Goal: Check status: Check status

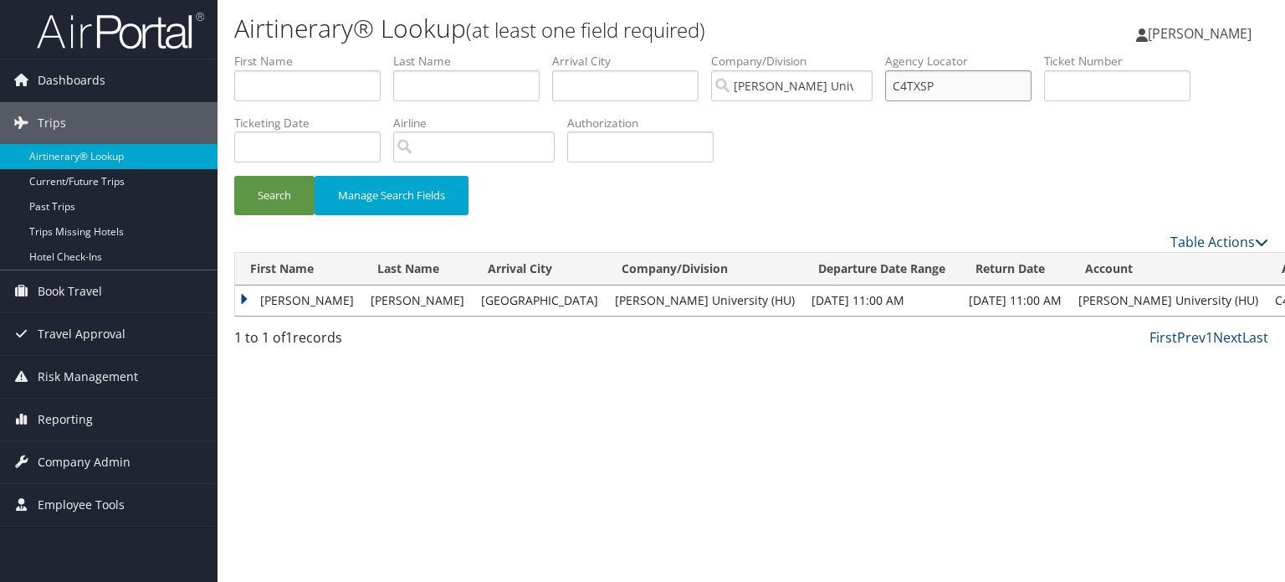
click at [934, 86] on input "C4TXSP" at bounding box center [958, 85] width 146 height 31
paste input "CKR2C1"
type input "CKR2C1"
click at [234, 176] on button "Search" at bounding box center [274, 195] width 80 height 39
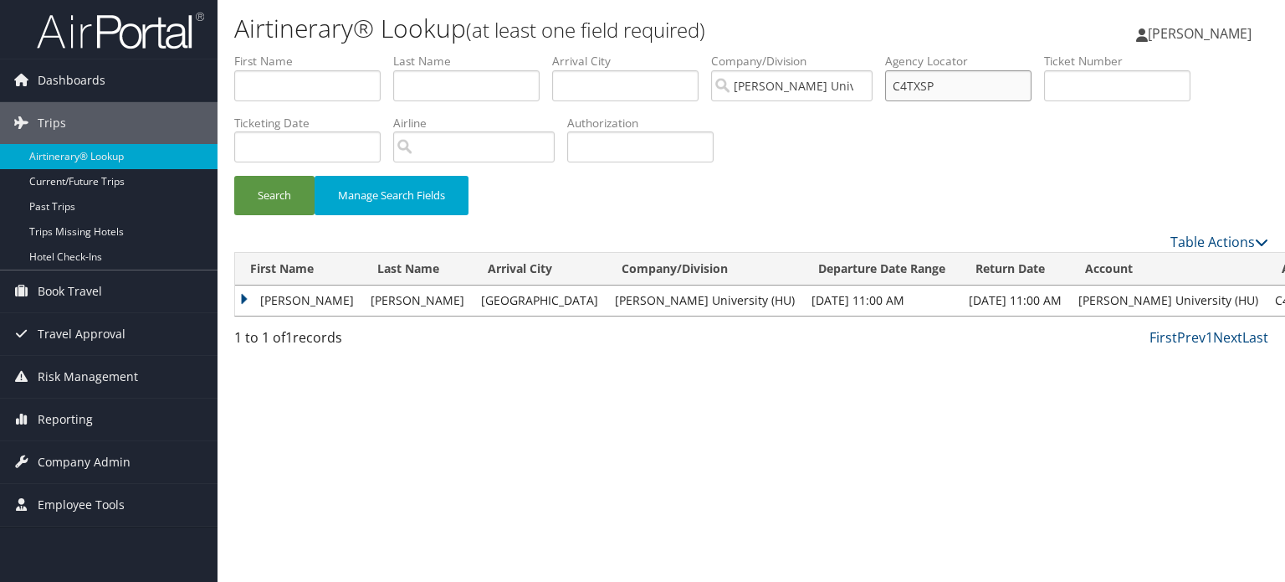
click at [954, 83] on input "C4TXSP" at bounding box center [958, 85] width 146 height 31
paste input "CH7PRN"
type input "CH7PRN"
click at [234, 176] on button "Search" at bounding box center [274, 195] width 80 height 39
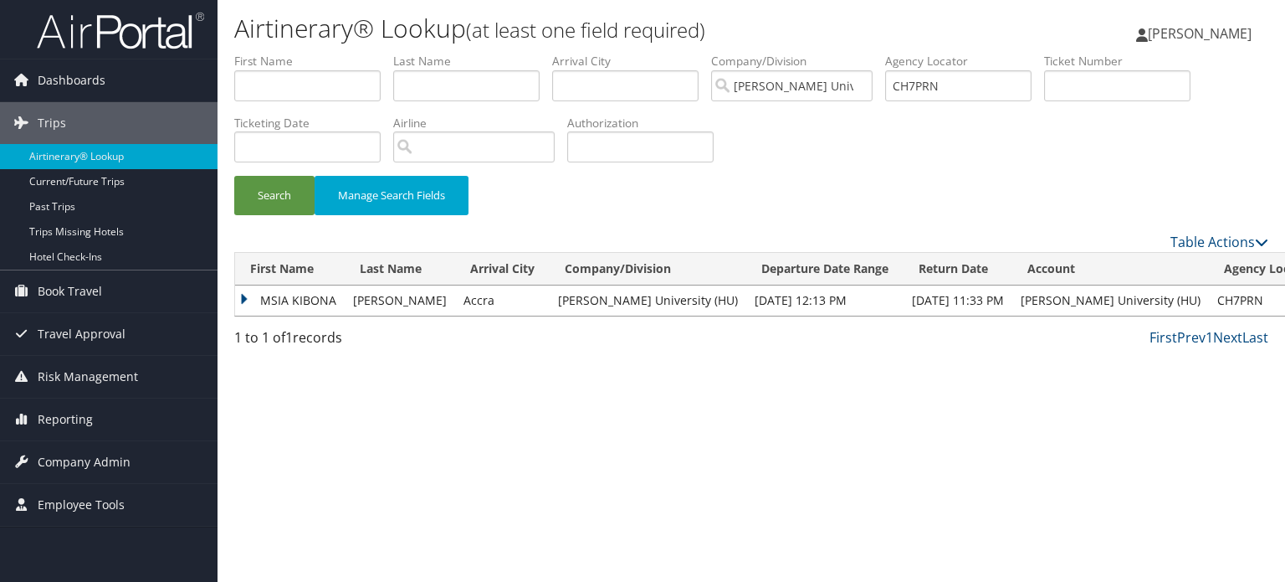
click at [256, 307] on td "MSIA KIBONA" at bounding box center [290, 300] width 110 height 30
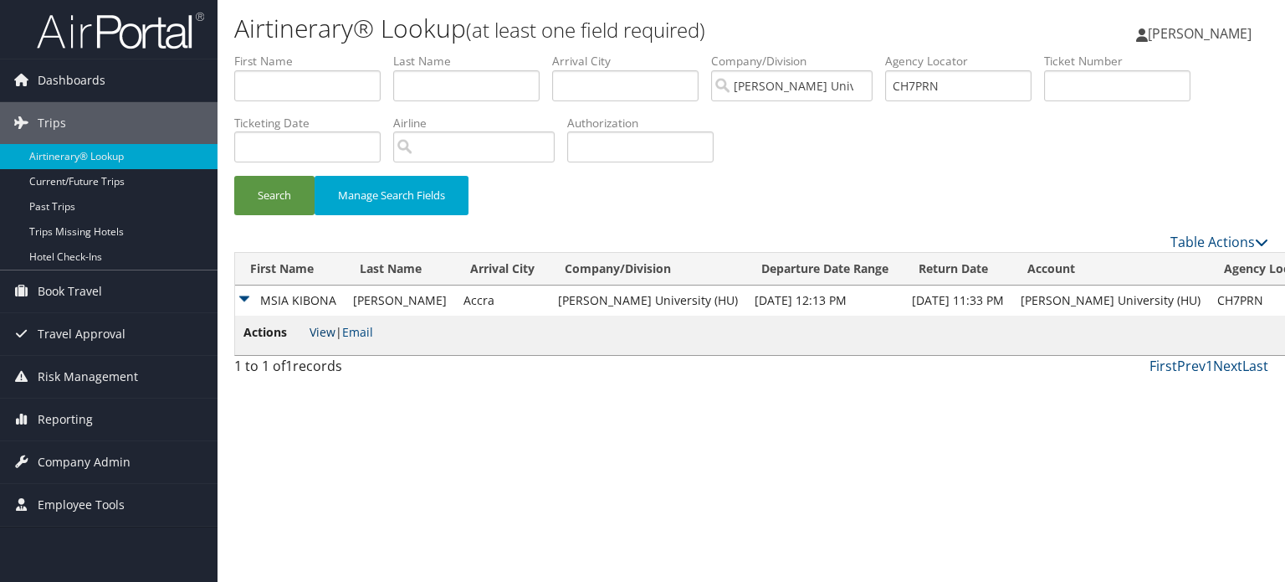
click at [318, 337] on link "View" at bounding box center [323, 332] width 26 height 16
click at [917, 88] on input "CH7PRN" at bounding box center [958, 85] width 146 height 31
paste input "CK21PY"
type input "CK21PY"
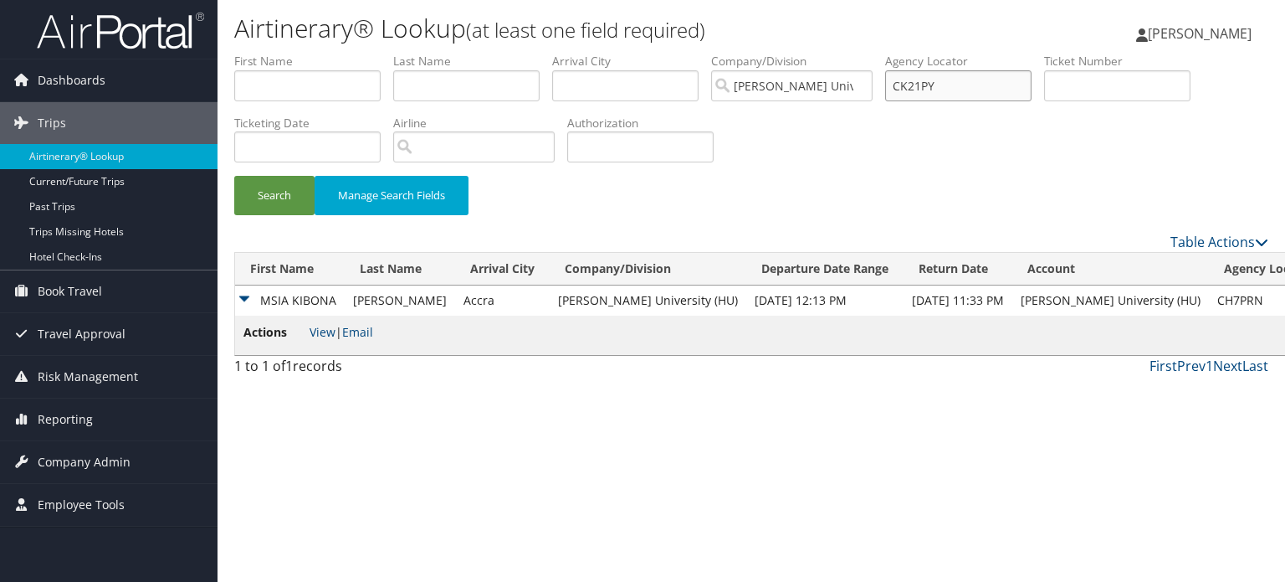
click at [234, 176] on button "Search" at bounding box center [274, 195] width 80 height 39
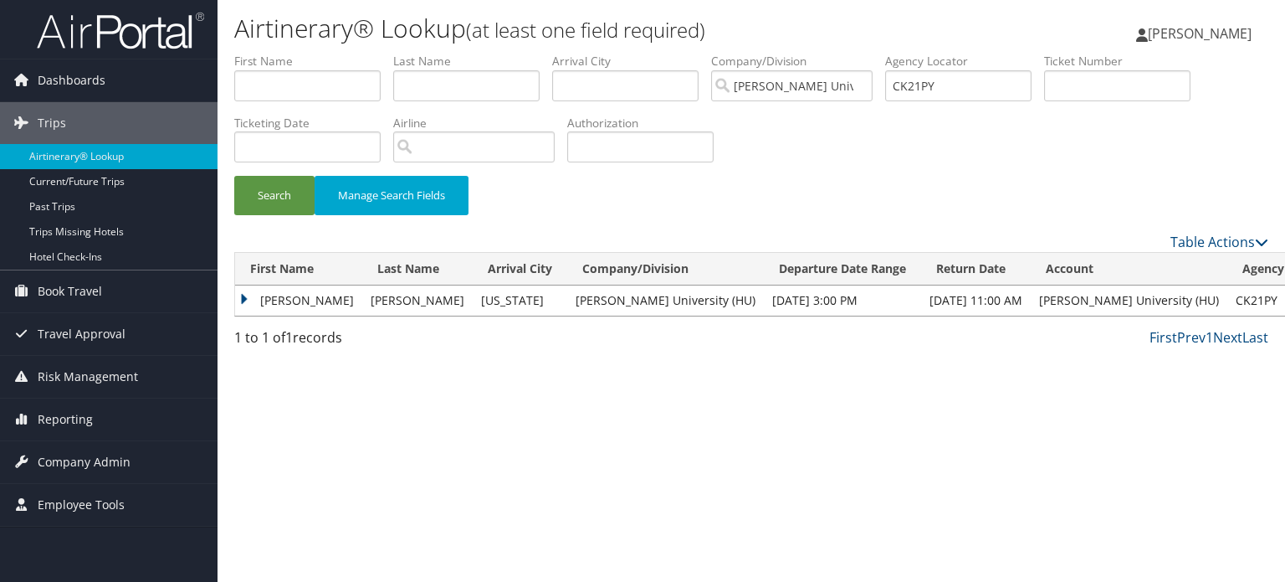
click at [261, 294] on td "[PERSON_NAME]" at bounding box center [298, 300] width 127 height 30
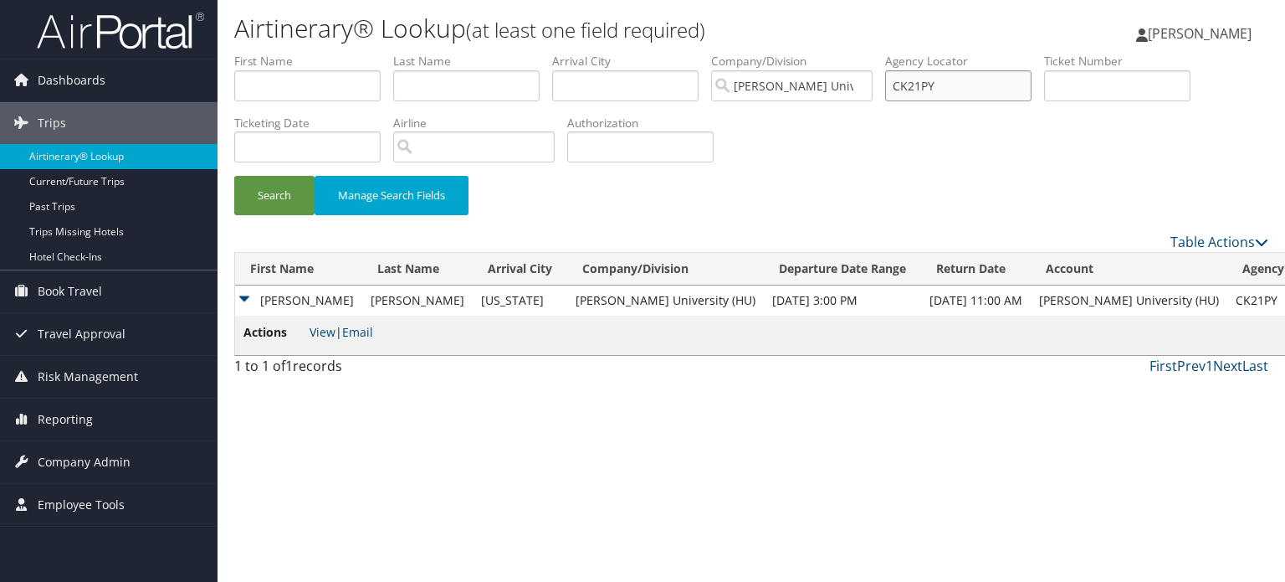
click at [1008, 89] on input "CK21PY" at bounding box center [958, 85] width 146 height 31
paste input "CK29KK"
type input "CK29KK"
click at [234, 176] on button "Search" at bounding box center [274, 195] width 80 height 39
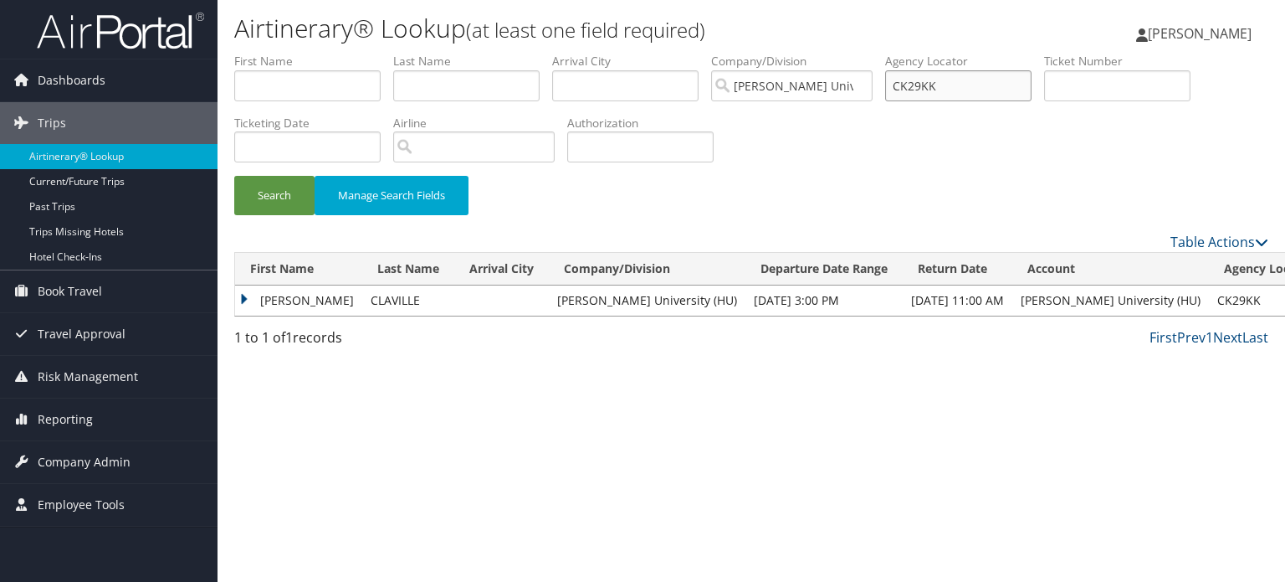
click at [941, 80] on input "CK29KK" at bounding box center [958, 85] width 146 height 31
paste input "CJ3CXX"
type input "CJ3CXX"
click at [234, 176] on button "Search" at bounding box center [274, 195] width 80 height 39
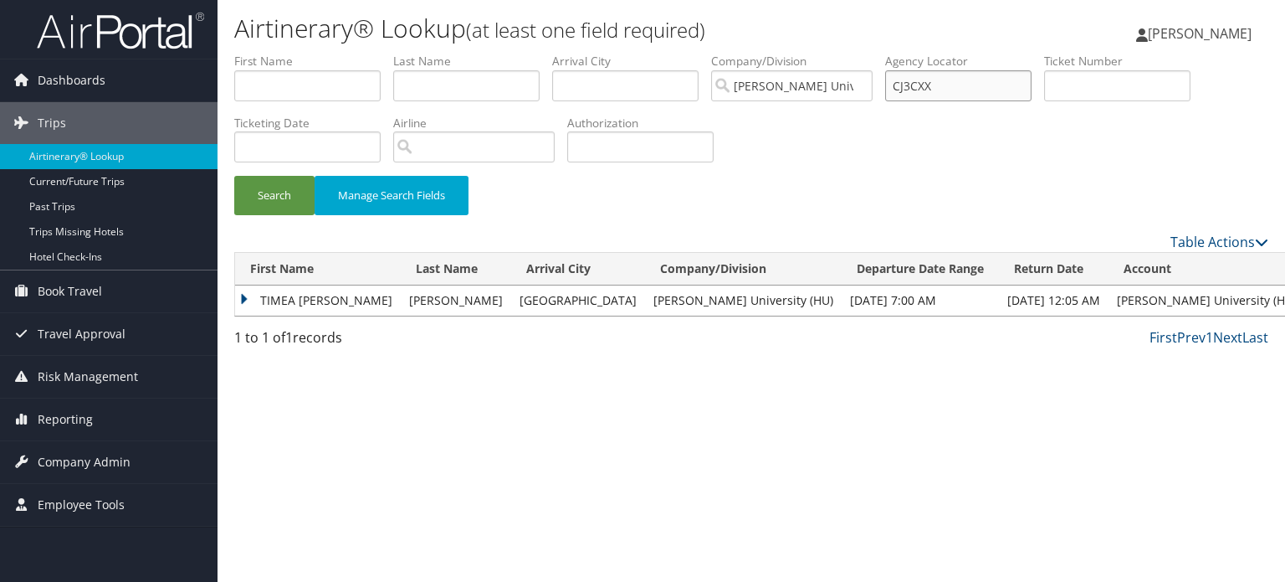
click at [926, 80] on input "CJ3CXX" at bounding box center [958, 85] width 146 height 31
paste input "CG2T30"
type input "CG2T30"
click at [234, 176] on button "Search" at bounding box center [274, 195] width 80 height 39
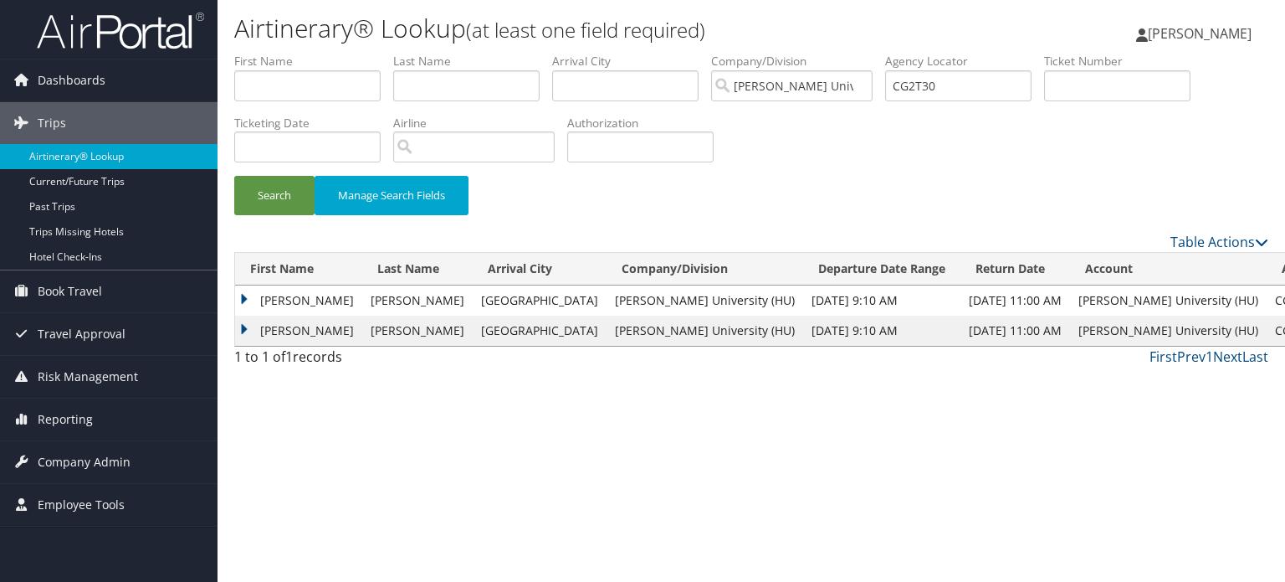
click at [932, 105] on li "Agency Locator CG2T30" at bounding box center [964, 83] width 159 height 61
click at [935, 90] on input "CG2T30" at bounding box center [958, 85] width 146 height 31
paste input "CG2S0Y"
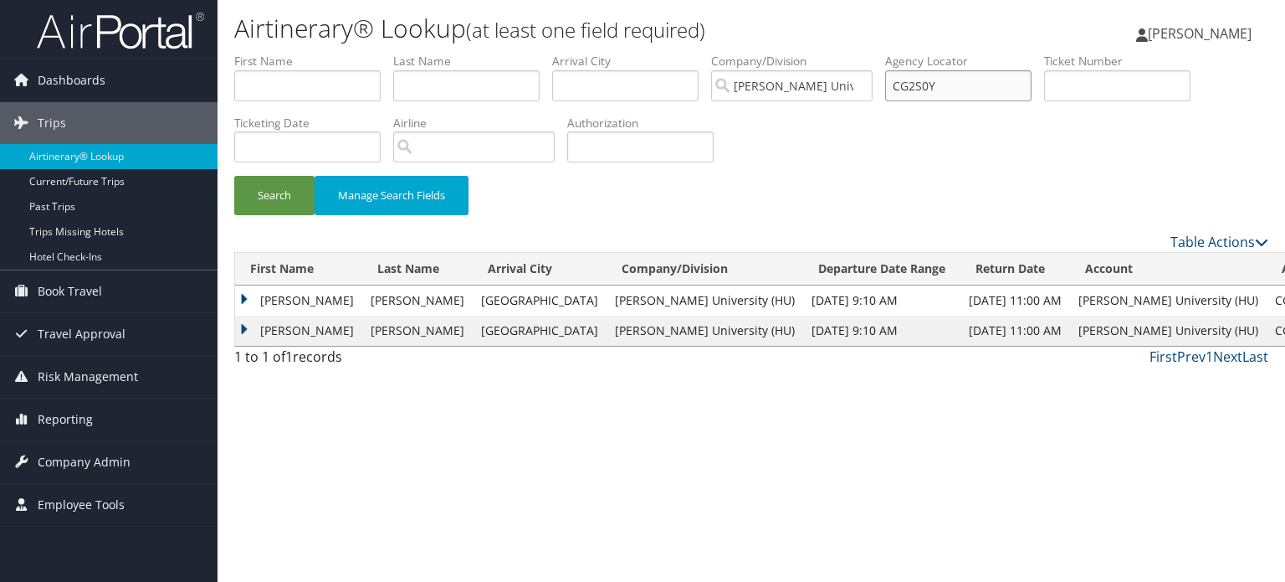
type input "CG2S0Y"
click at [234, 176] on button "Search" at bounding box center [274, 195] width 80 height 39
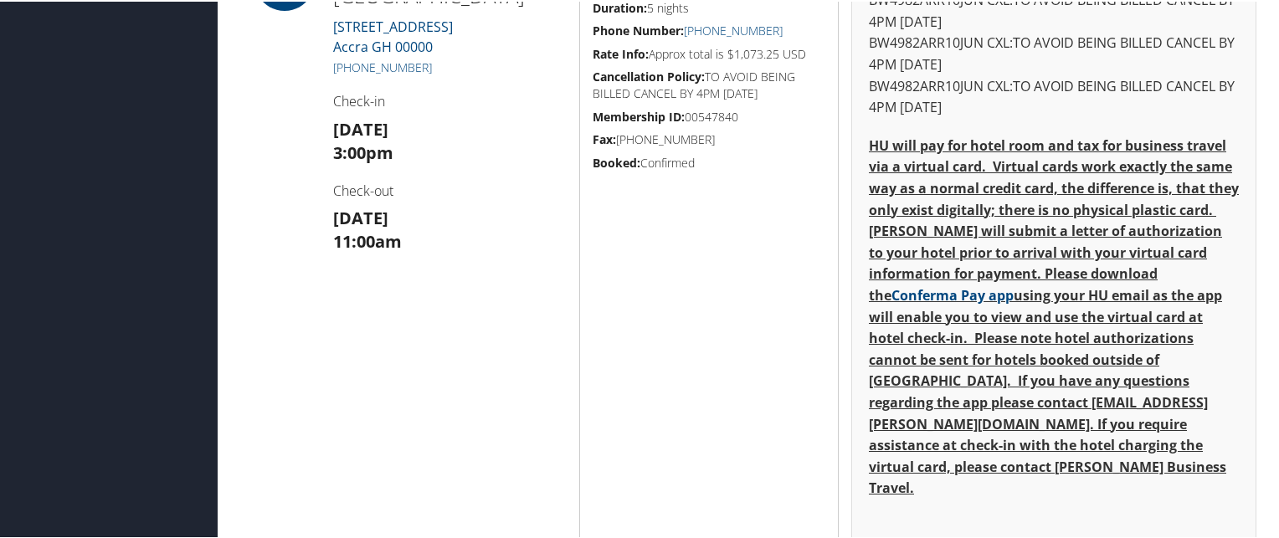
scroll to position [1255, 0]
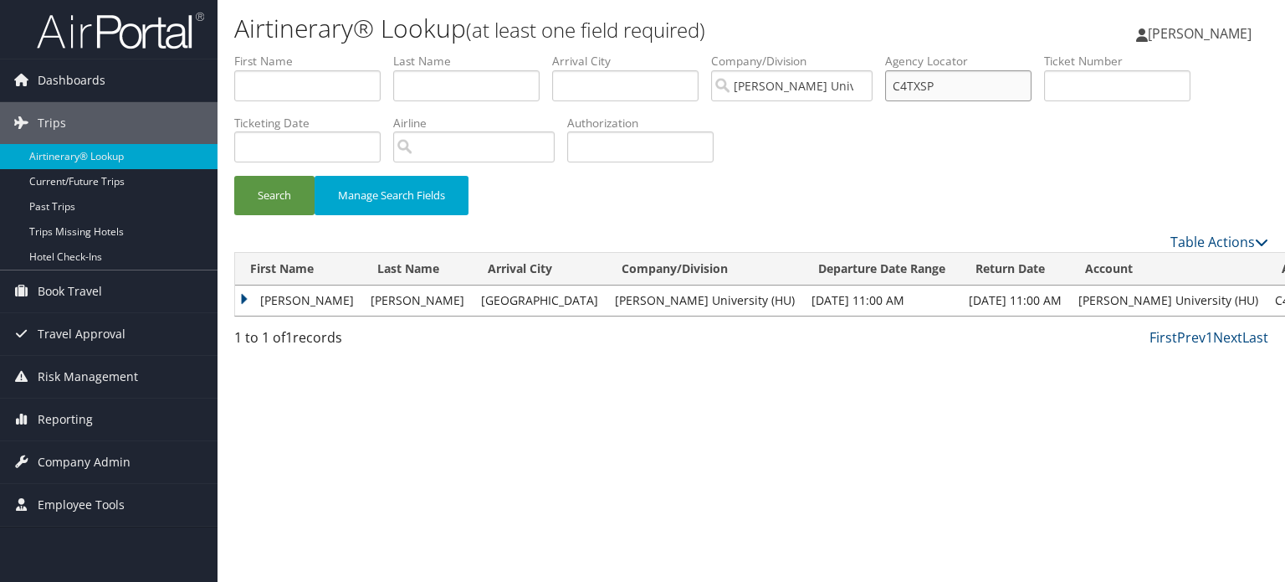
click at [952, 80] on input "C4TXSP" at bounding box center [958, 85] width 146 height 31
paste input "CH1N2C"
type input "CH1N2C"
click at [234, 176] on button "Search" at bounding box center [274, 195] width 80 height 39
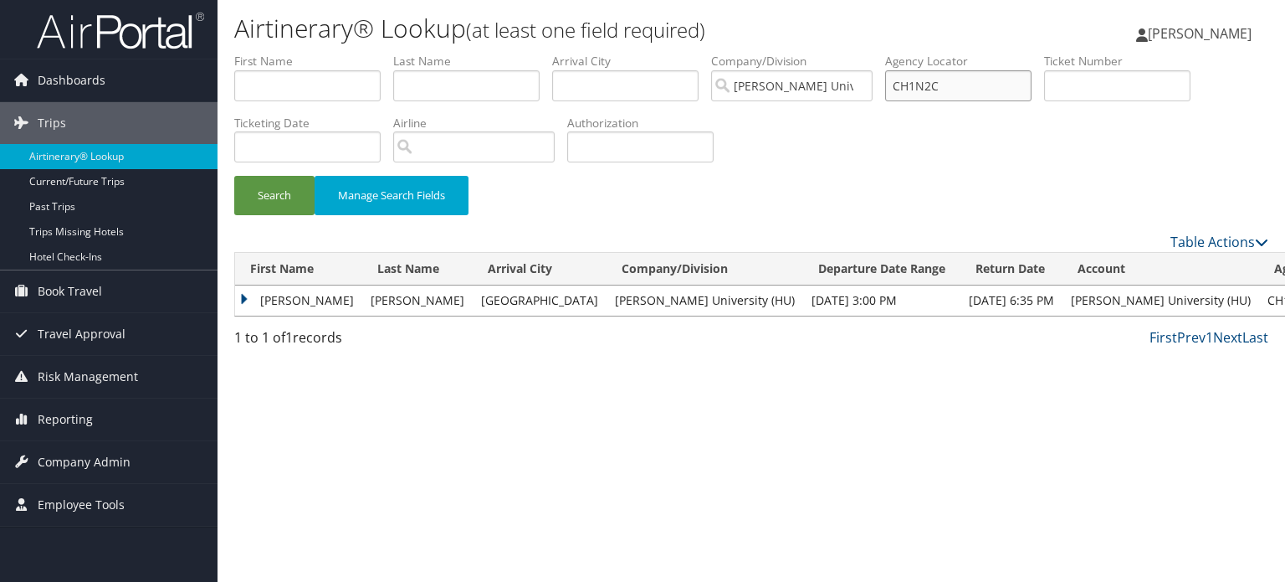
click at [965, 75] on input "CH1N2C" at bounding box center [958, 85] width 146 height 31
paste input "CGPGX5"
type input "CGPGX5"
click at [234, 176] on button "Search" at bounding box center [274, 195] width 80 height 39
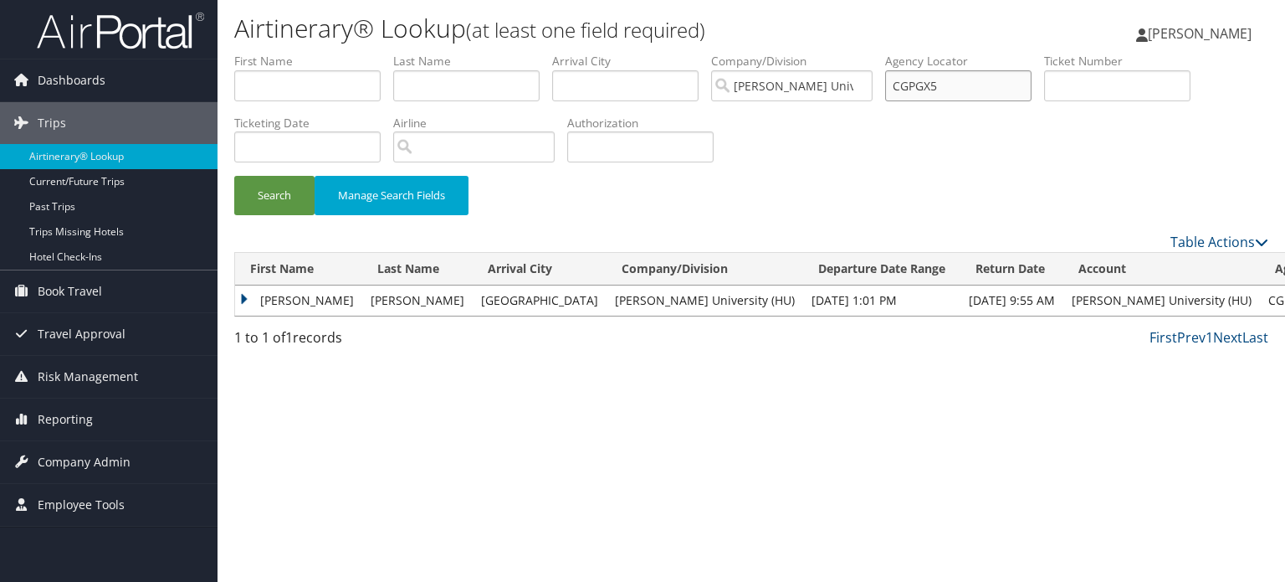
click at [945, 90] on input "CGPGX5" at bounding box center [958, 85] width 146 height 31
paste input "CJDP2N"
type input "CJDP2N"
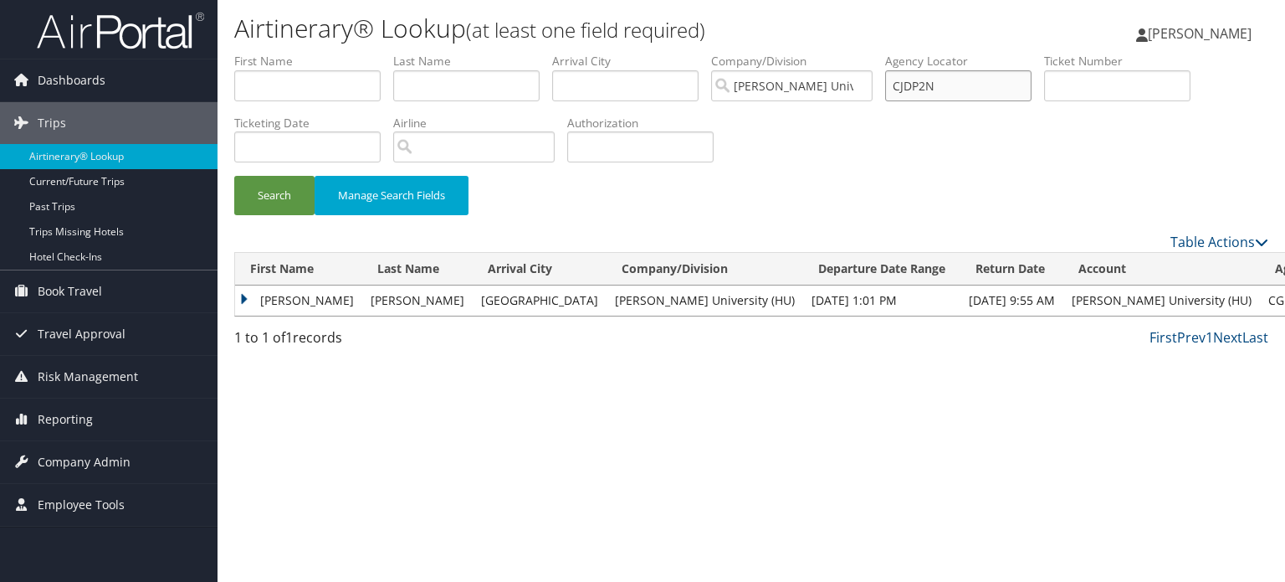
click at [234, 176] on button "Search" at bounding box center [274, 195] width 80 height 39
click at [954, 75] on input "CJDP2N" at bounding box center [958, 85] width 146 height 31
paste input "C88VTH"
click at [994, 92] on input "C88VTH" at bounding box center [958, 85] width 146 height 31
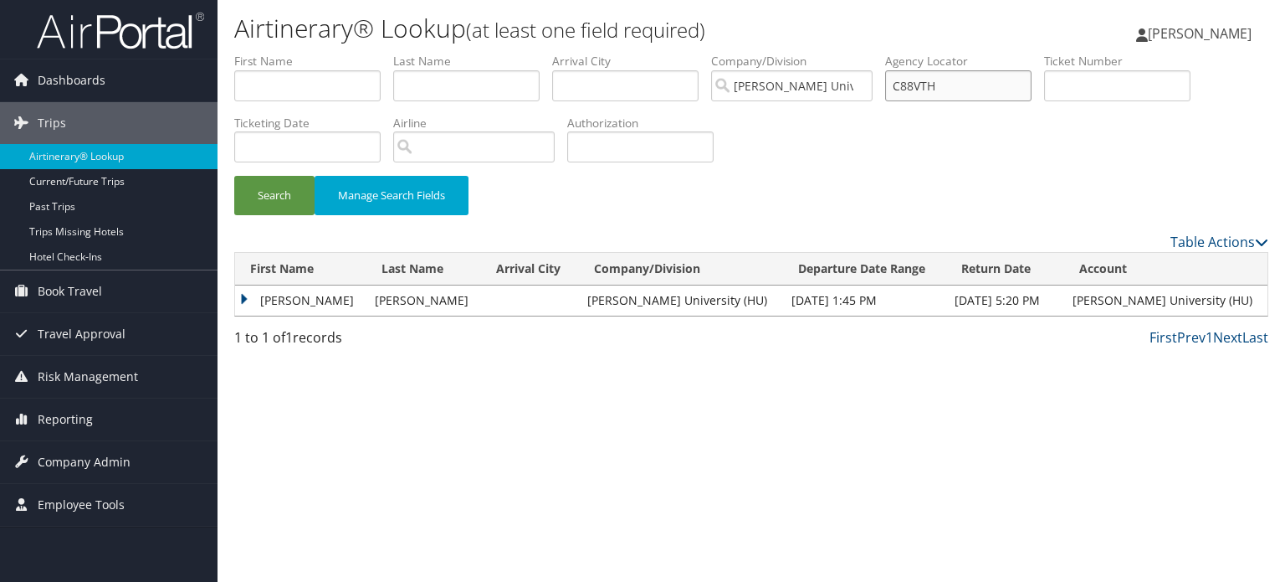
type input "C88VTH"
click at [234, 176] on button "Search" at bounding box center [274, 195] width 80 height 39
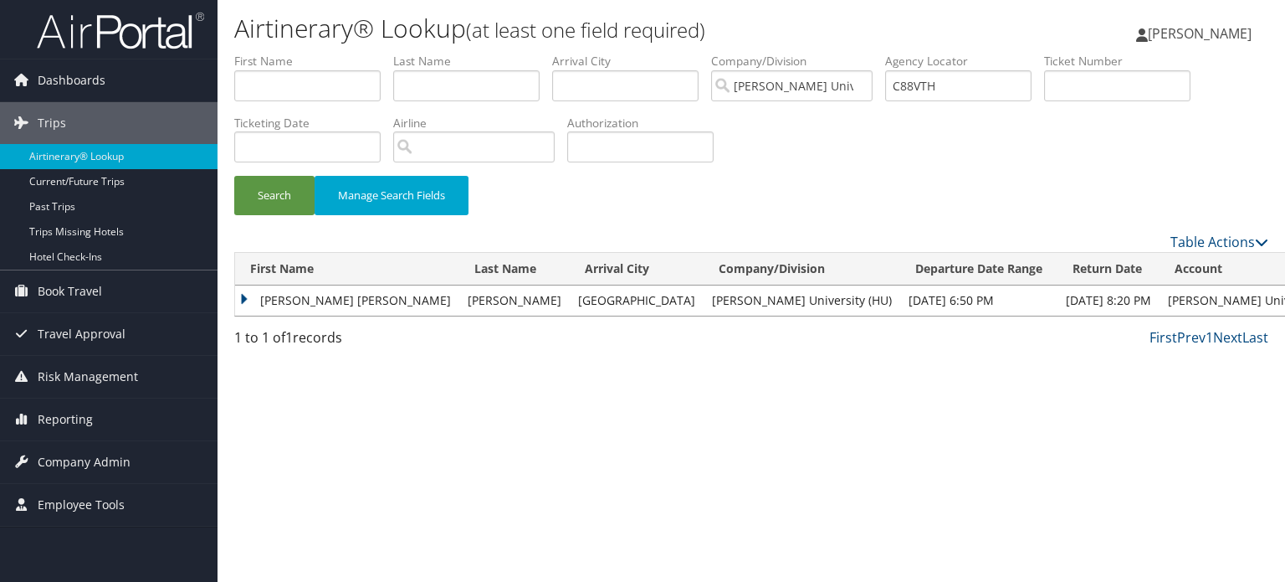
drag, startPoint x: 947, startPoint y: 86, endPoint x: 957, endPoint y: 23, distance: 64.3
click at [957, 23] on div "Anthony Dosunmu Anthony Dosunmu My Settings Travel Agency Contacts View Travel …" at bounding box center [1071, 40] width 428 height 64
click at [950, 83] on input "C88VTH" at bounding box center [958, 85] width 146 height 31
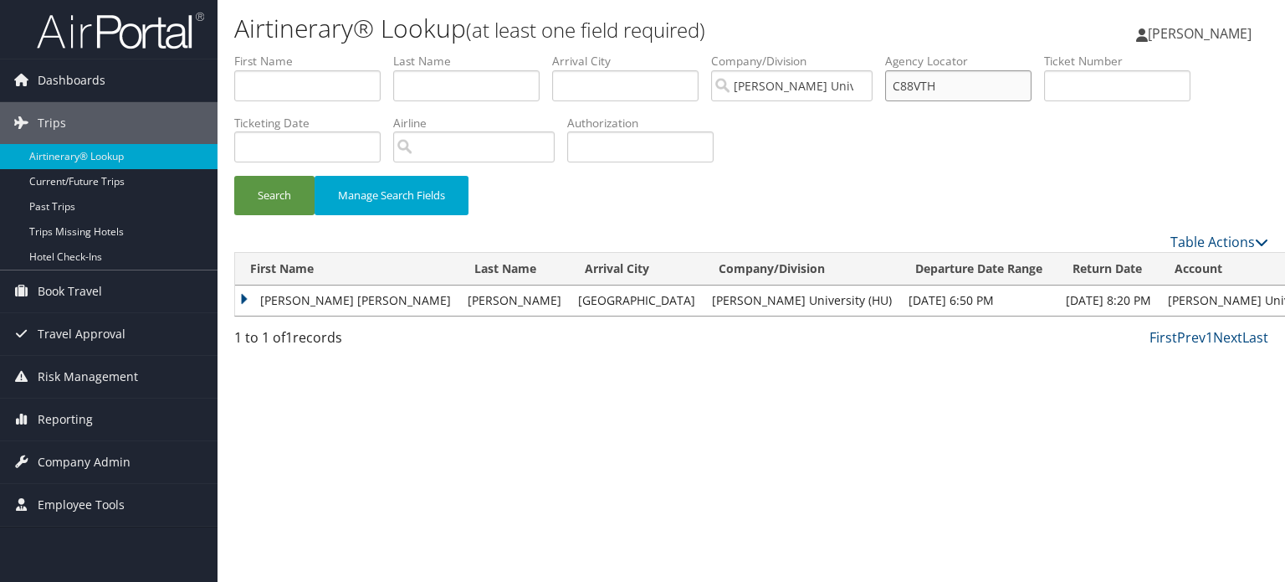
click at [950, 83] on input "C88VTH" at bounding box center [958, 85] width 146 height 31
paste input "CF20FJ"
type input "CF20FJ"
click at [234, 176] on button "Search" at bounding box center [274, 195] width 80 height 39
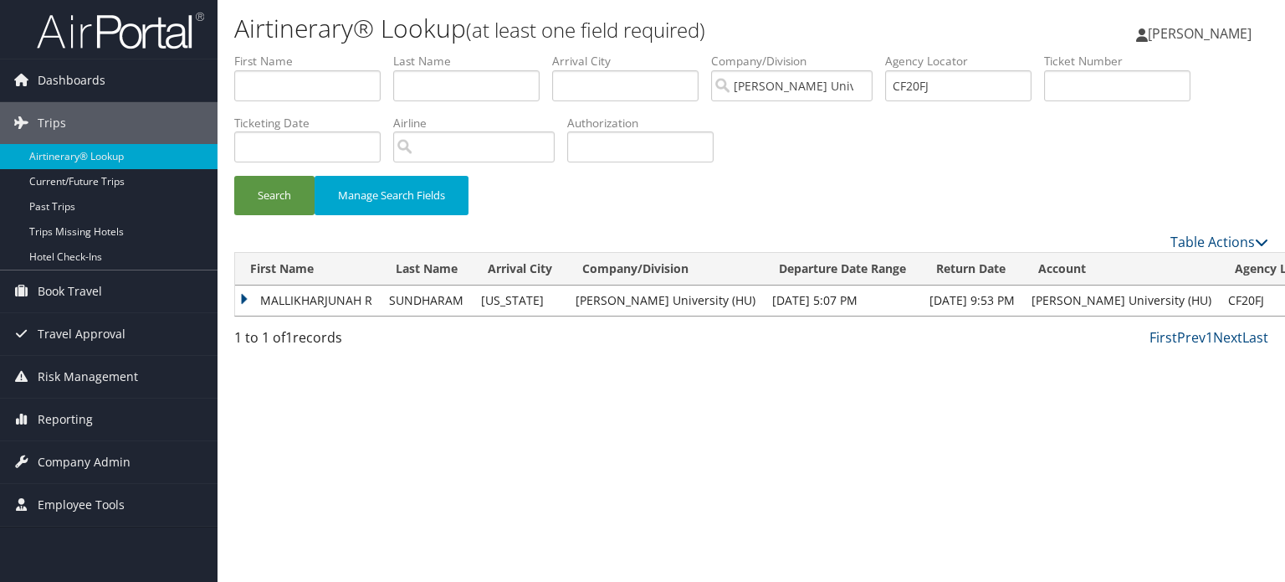
click at [233, 290] on div "Airtinerary® Lookup (at least one field required) Anthony Dosunmu Anthony Dosun…" at bounding box center [752, 291] width 1068 height 582
click at [237, 296] on td "MALLIKHARJUNAH R" at bounding box center [308, 300] width 146 height 30
